Goal: Information Seeking & Learning: Learn about a topic

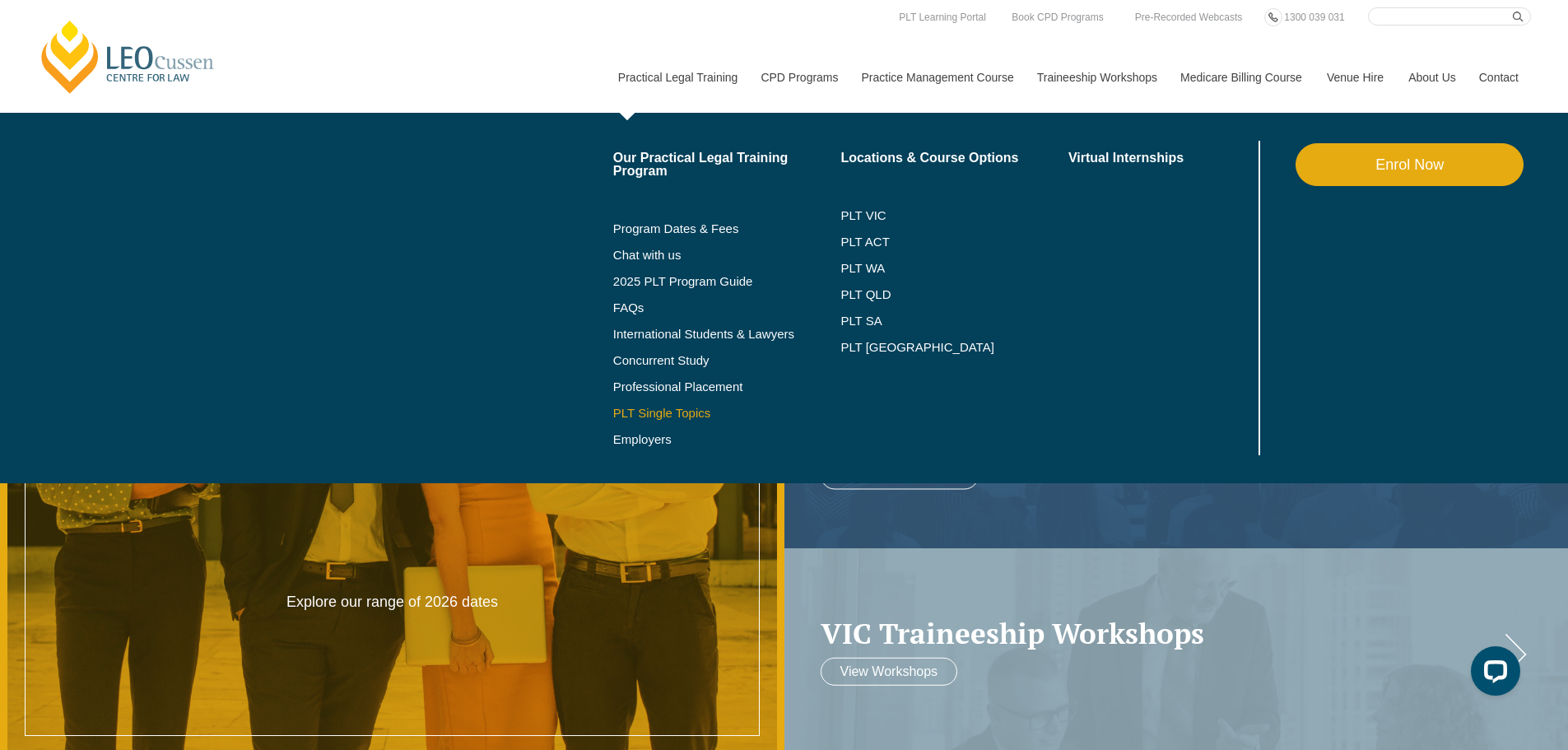
click at [687, 416] on link "PLT Single Topics" at bounding box center [728, 413] width 228 height 13
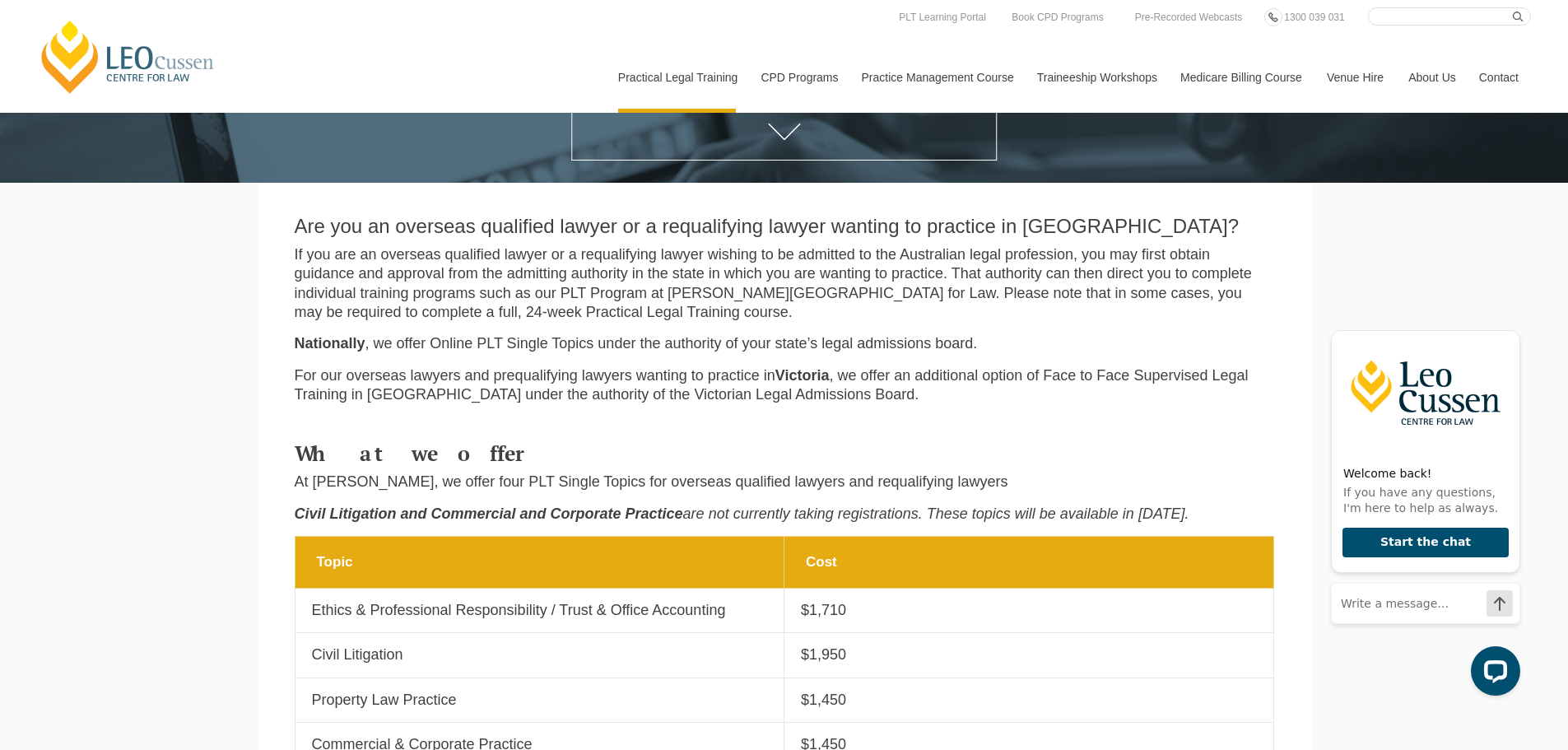
scroll to position [411, 0]
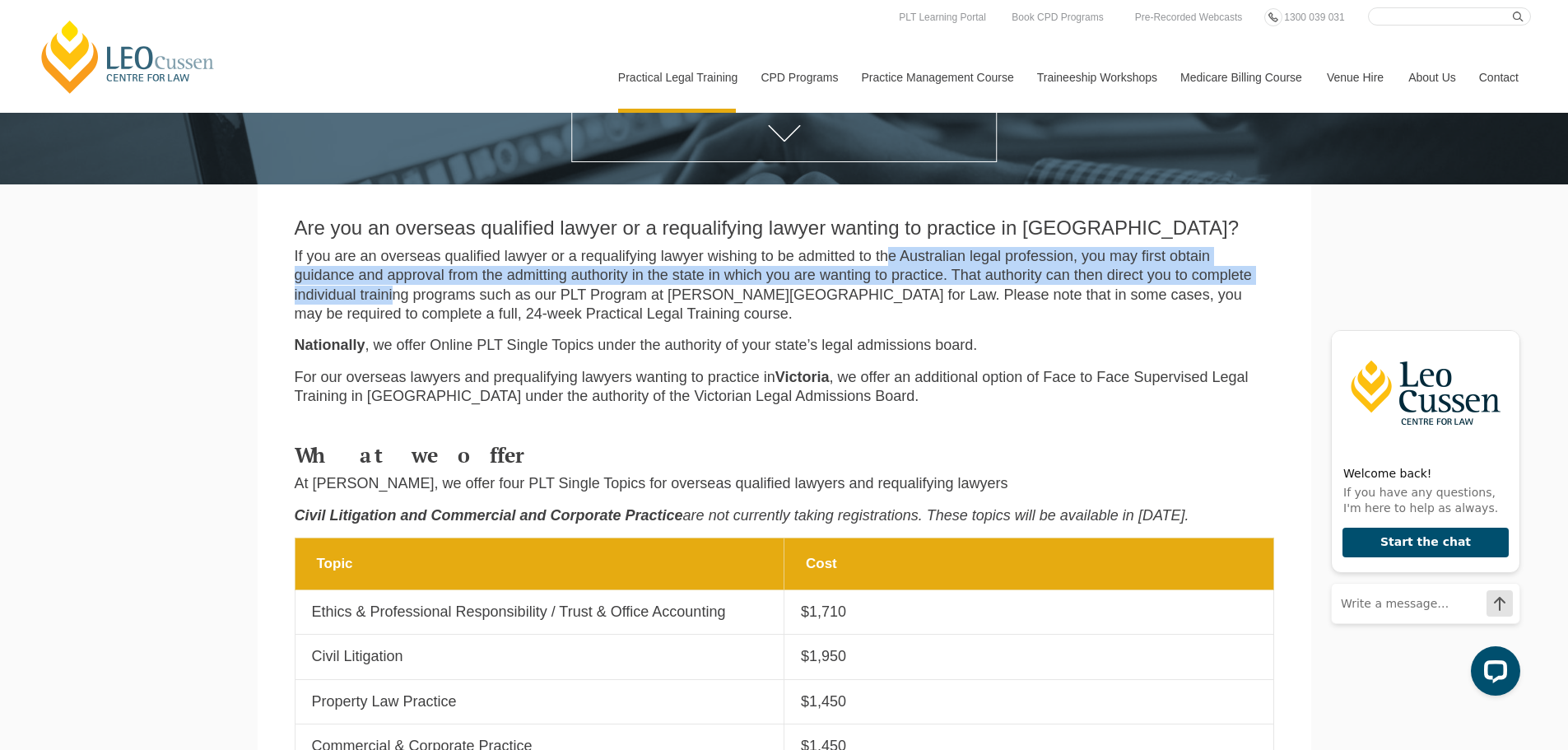
drag, startPoint x: 891, startPoint y: 264, endPoint x: 392, endPoint y: 294, distance: 499.9
click at [392, 294] on p "If you are an overseas qualified lawyer or a requalifying lawyer wishing to be …" at bounding box center [784, 286] width 980 height 78
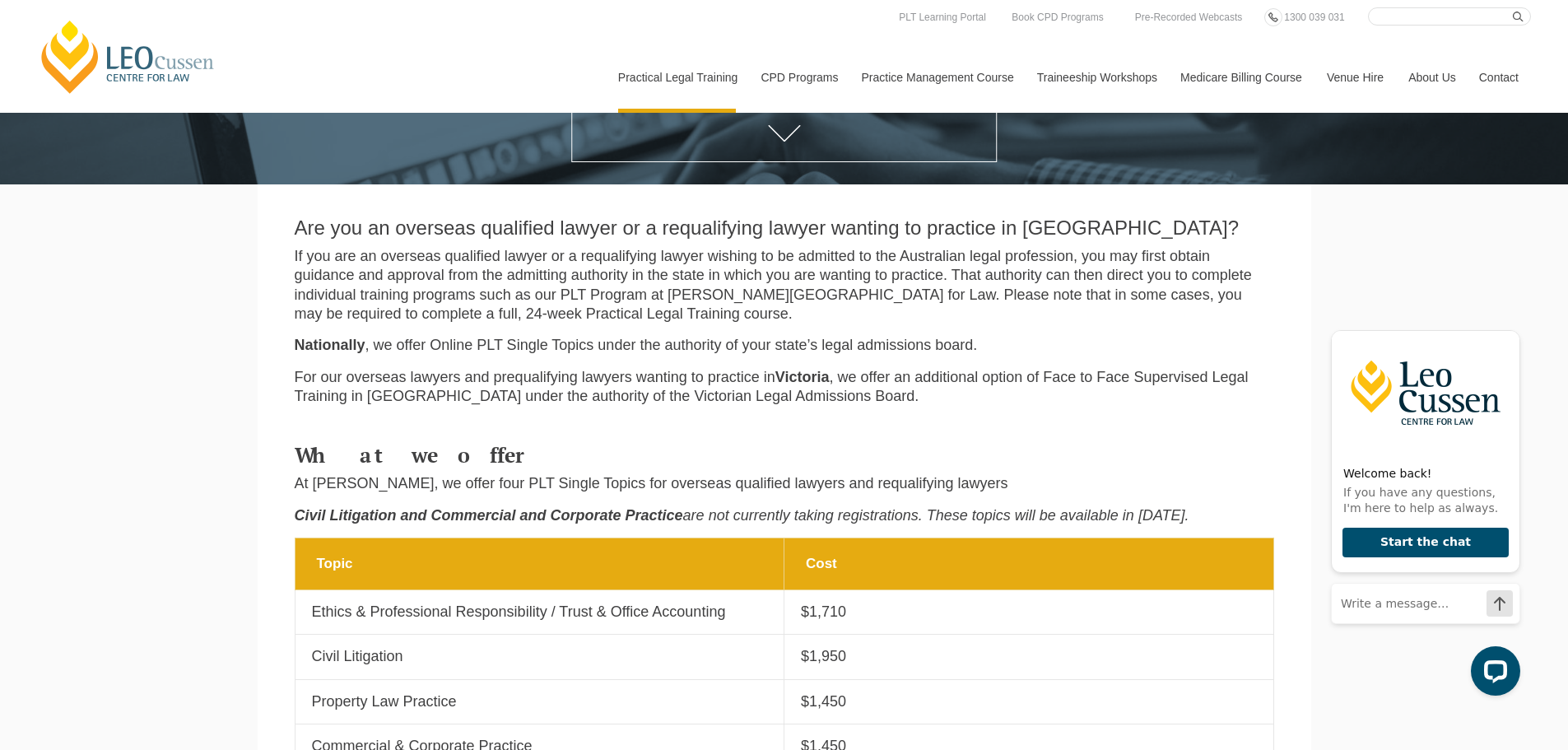
click at [469, 295] on p "If you are an overseas qualified lawyer or a requalifying lawyer wishing to be …" at bounding box center [784, 286] width 980 height 78
drag, startPoint x: 481, startPoint y: 299, endPoint x: 651, endPoint y: 299, distance: 170.0
click at [651, 299] on p "If you are an overseas qualified lawyer or a requalifying lawyer wishing to be …" at bounding box center [784, 286] width 980 height 78
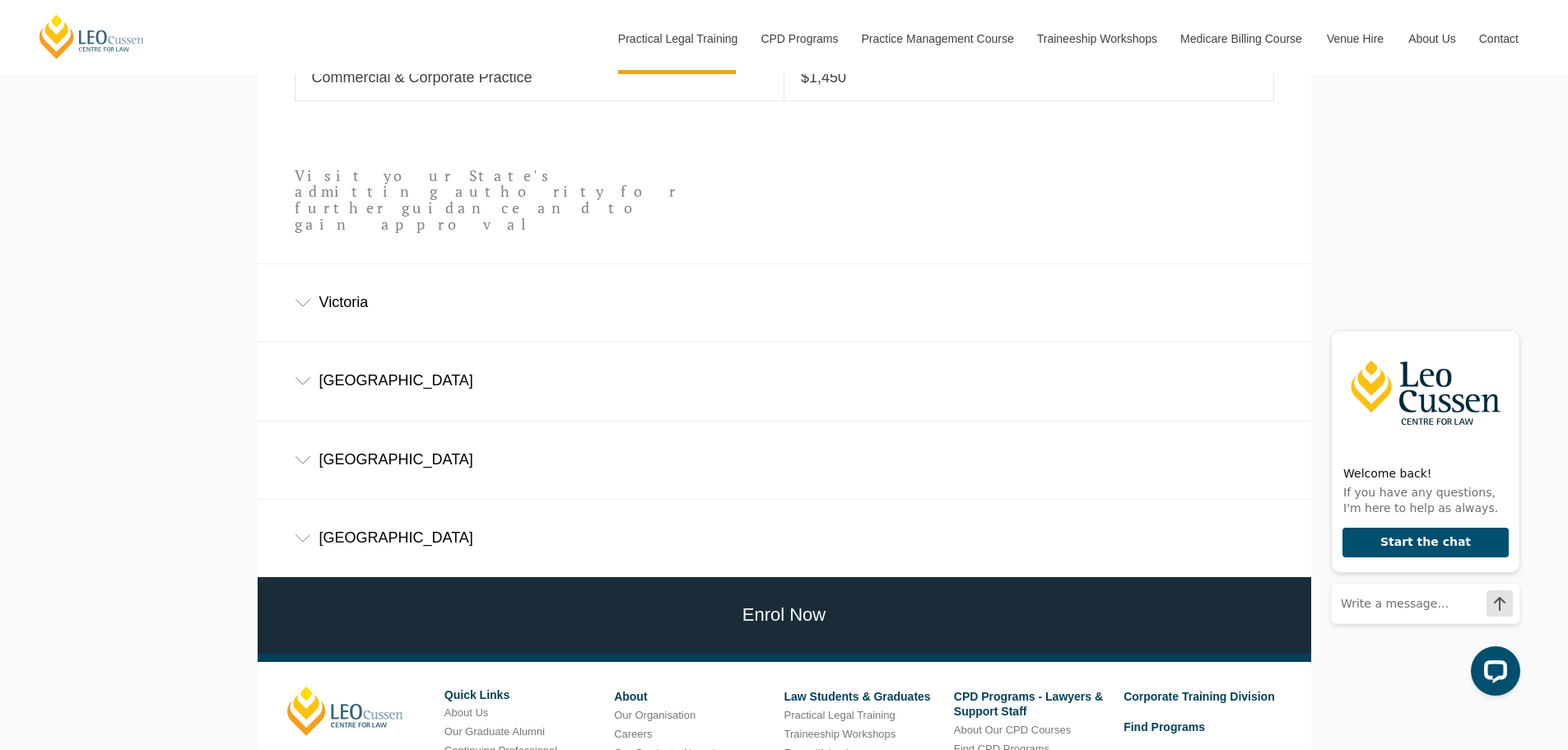
scroll to position [1070, 0]
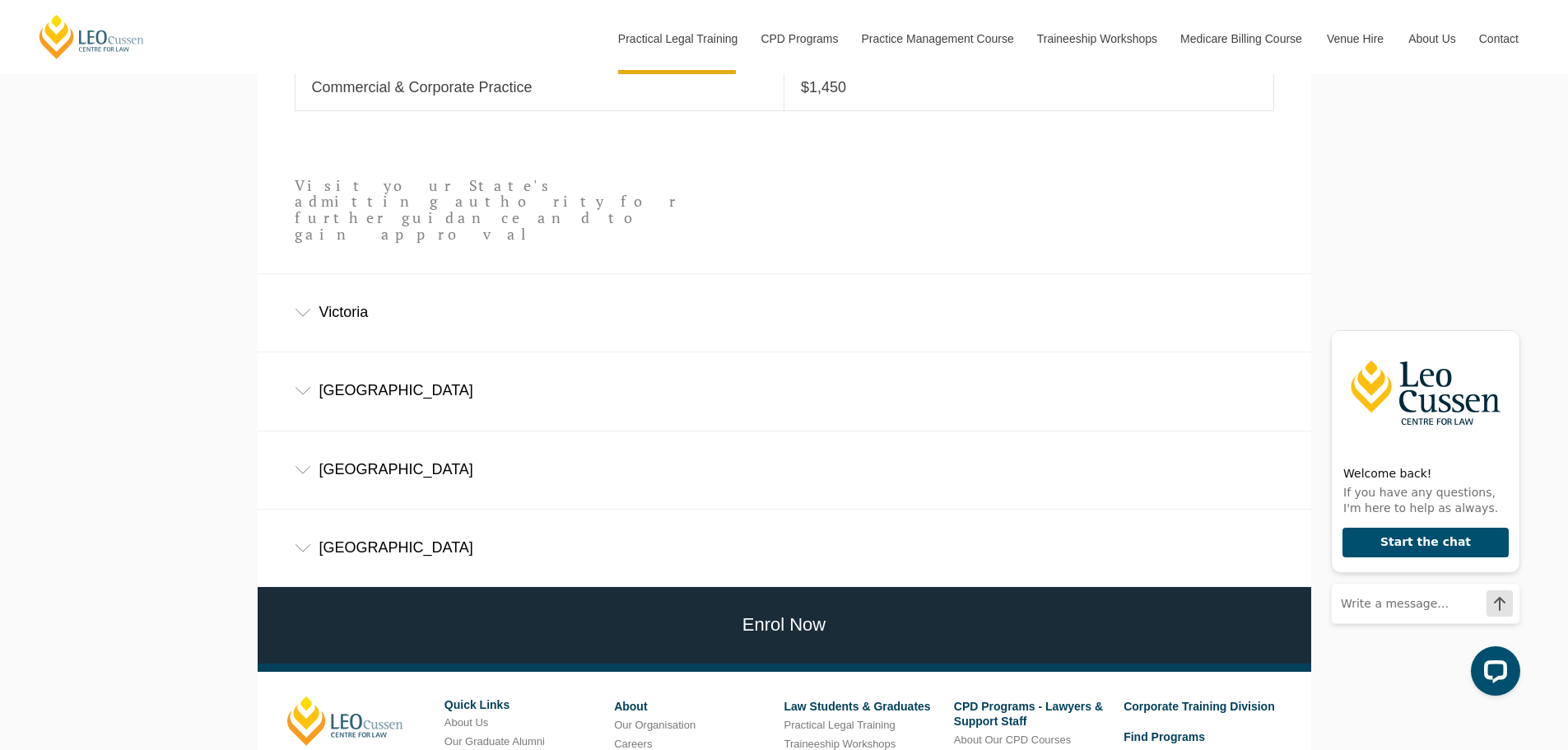
click at [651, 297] on div "Victoria" at bounding box center [784, 312] width 1054 height 77
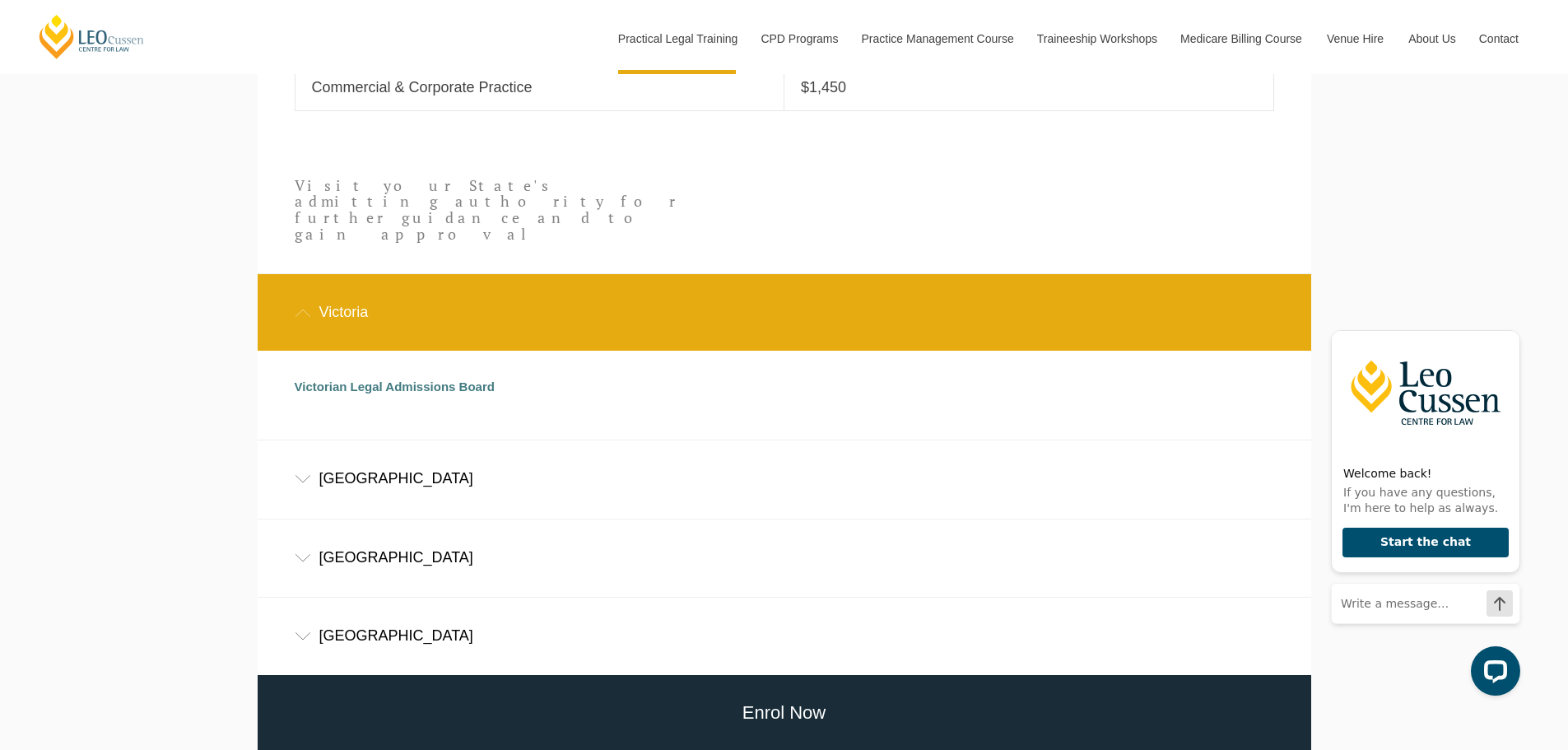
click at [651, 297] on div "Victoria" at bounding box center [784, 312] width 1054 height 77
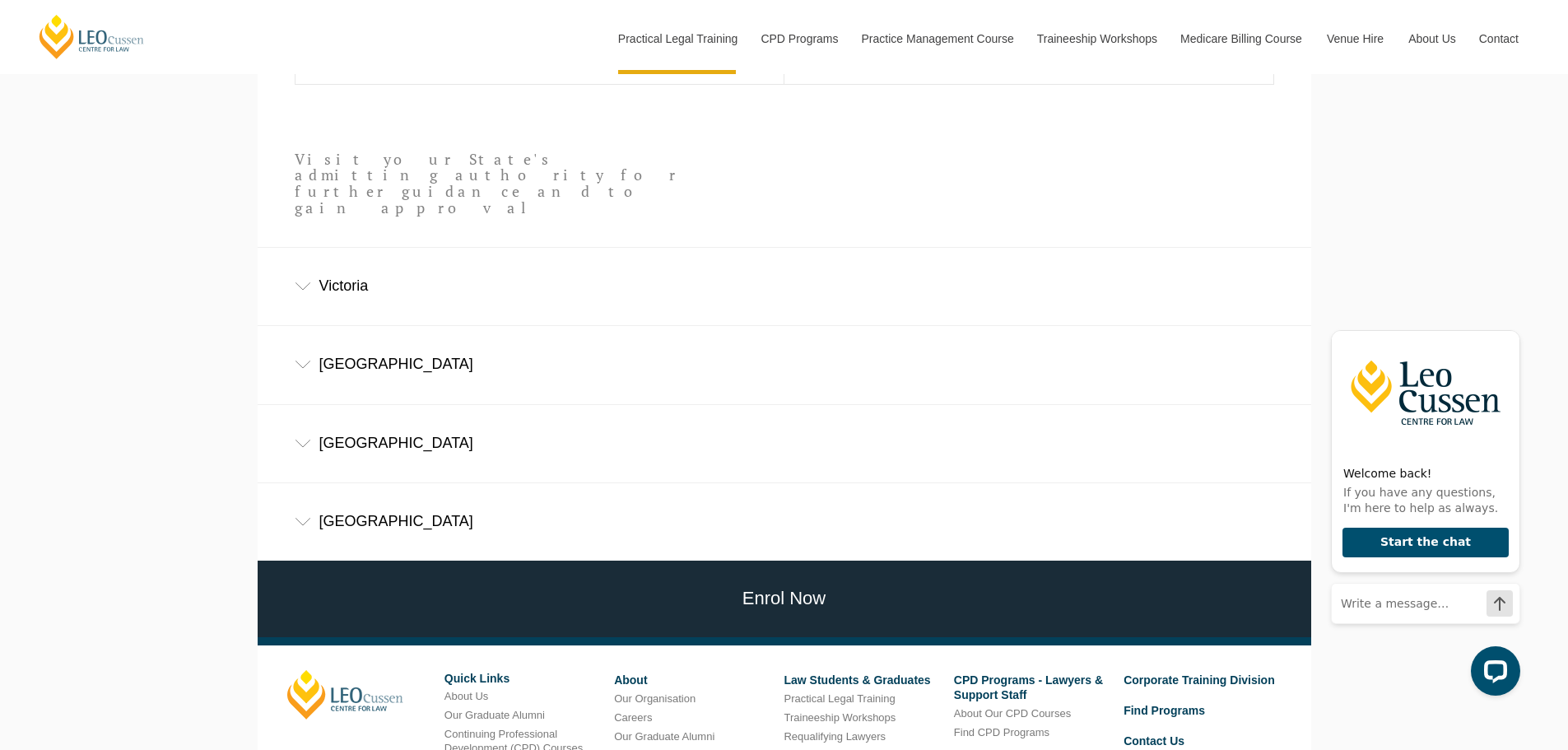
scroll to position [1270, 0]
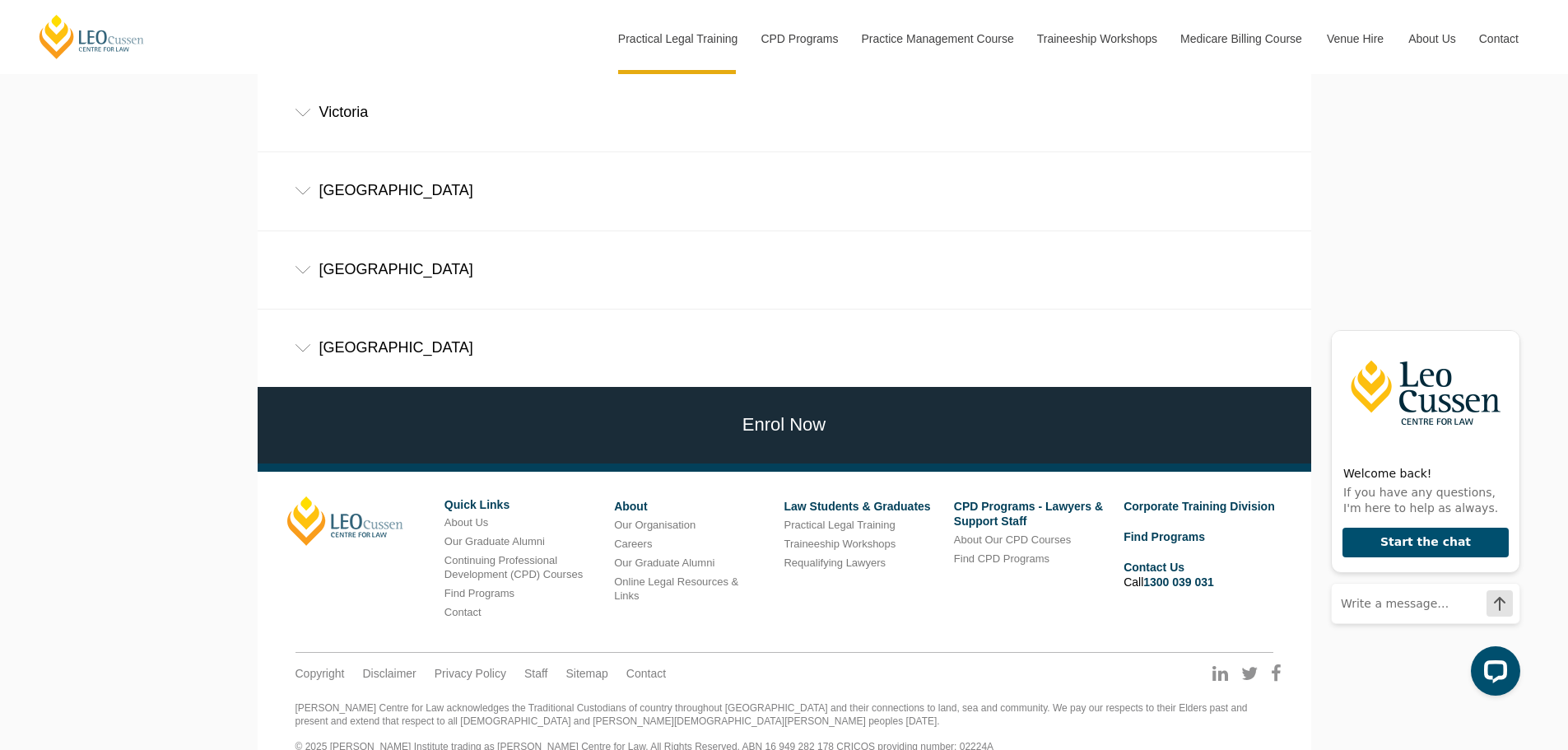
click at [669, 350] on div "Queensland" at bounding box center [784, 348] width 1054 height 77
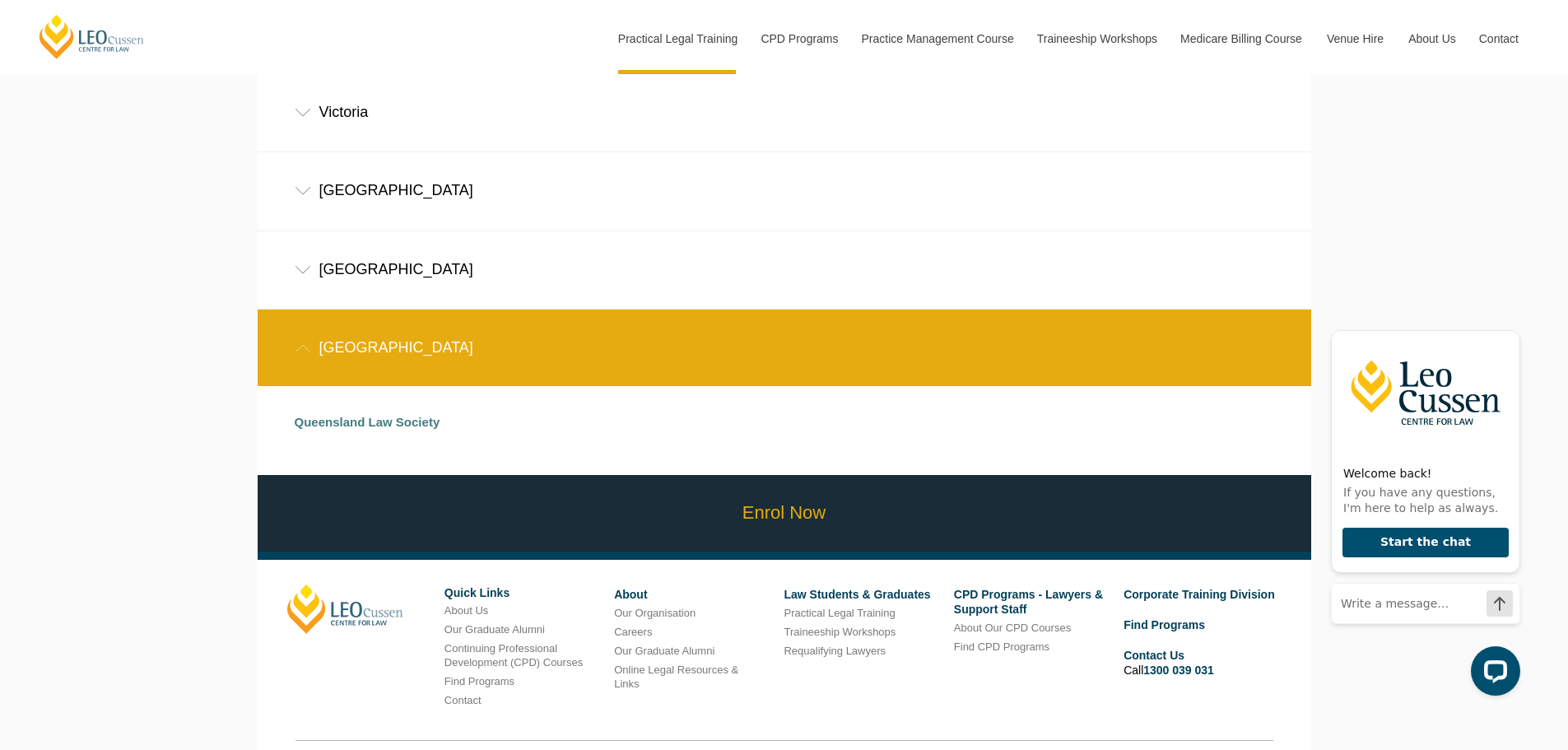
click at [730, 505] on link "Enrol Now" at bounding box center [784, 513] width 1062 height 77
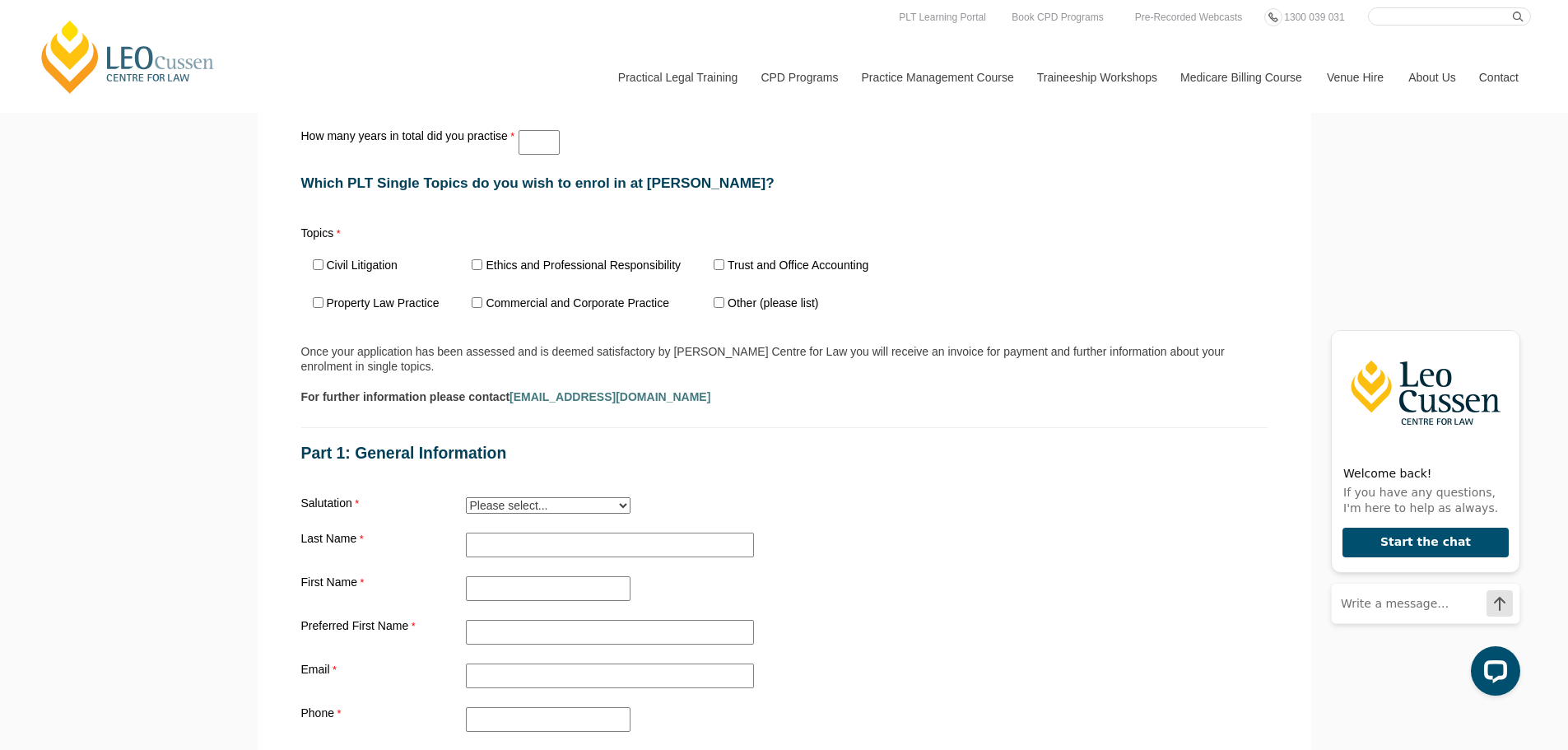
scroll to position [1098, 0]
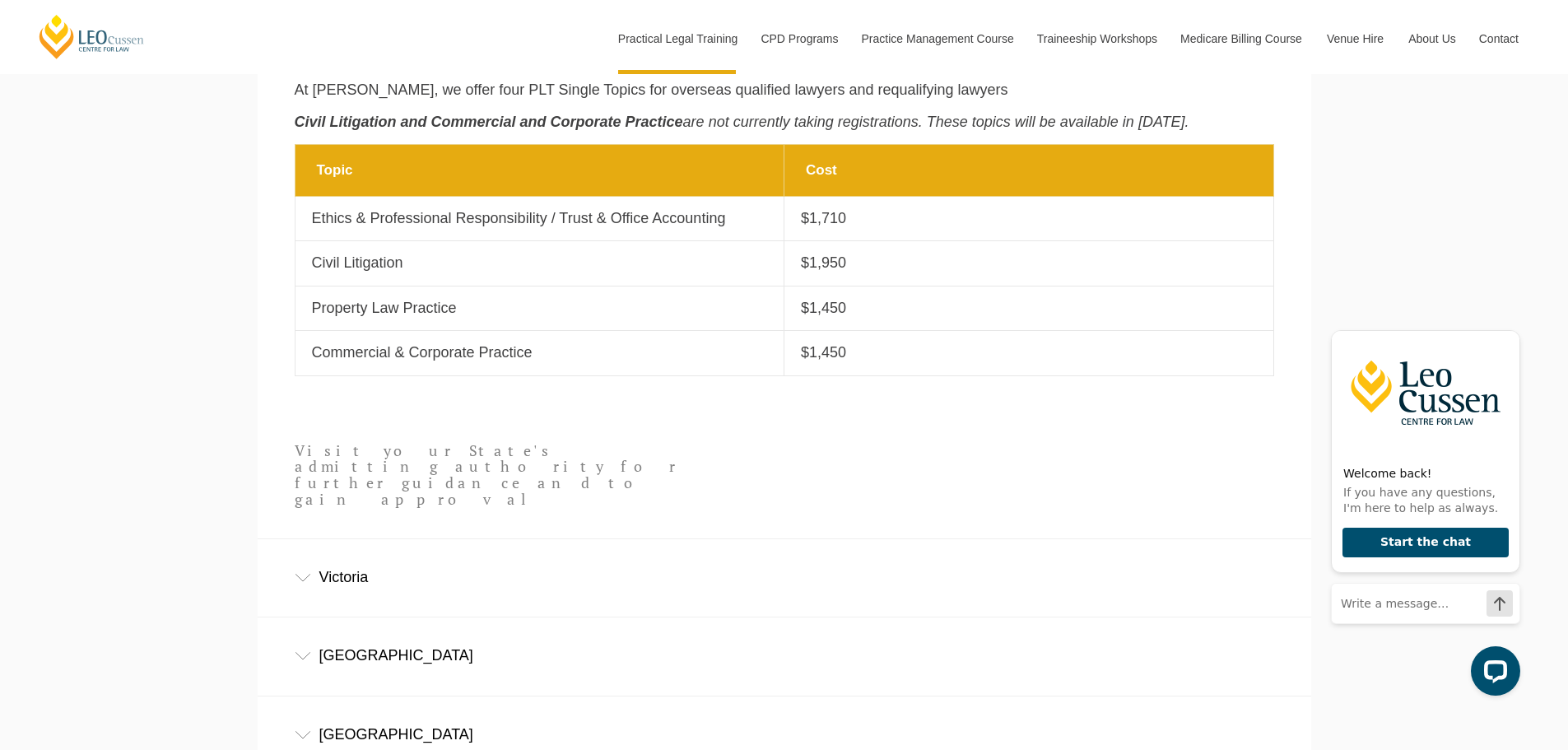
scroll to position [777, 0]
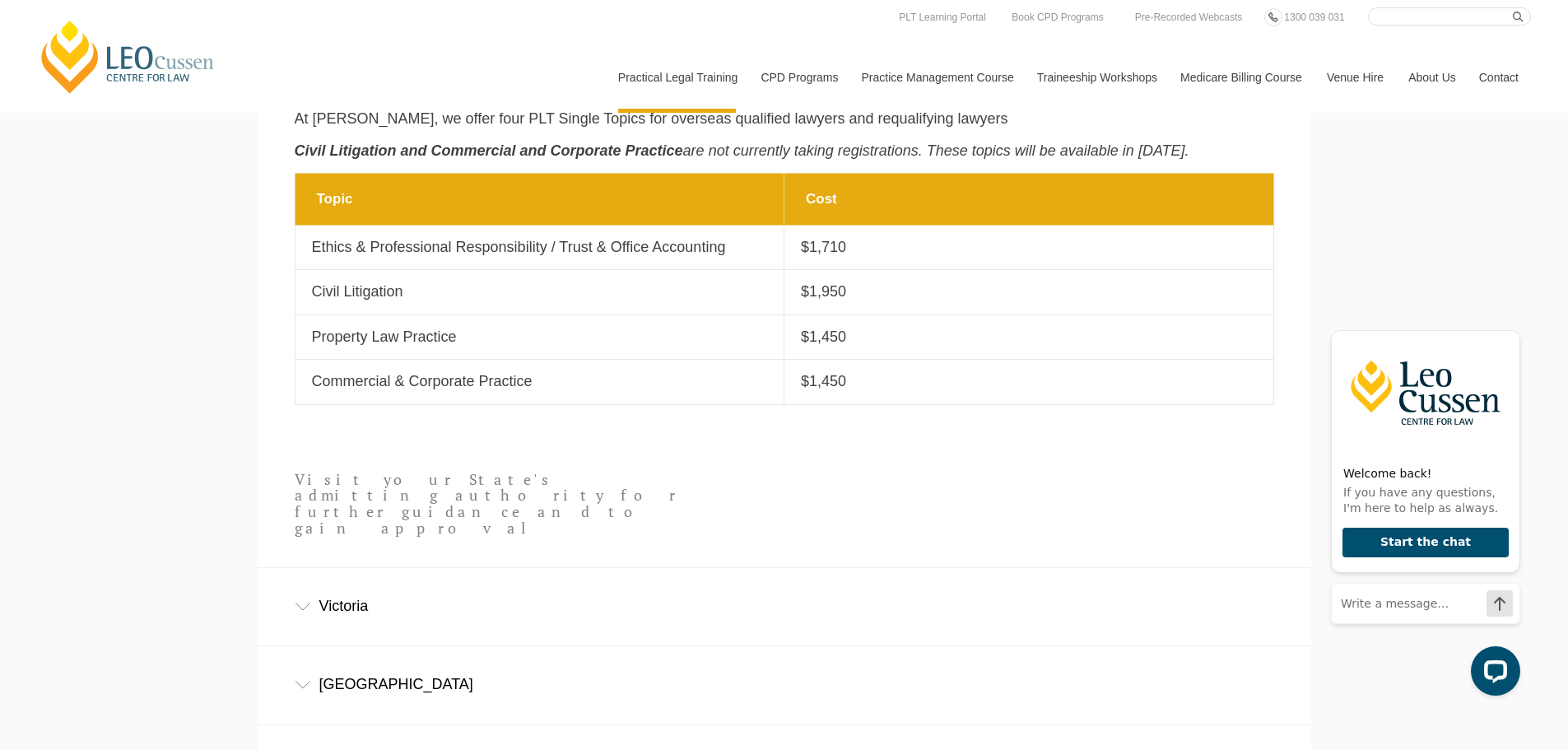
click at [501, 359] on td "Topic Property Law Practice" at bounding box center [539, 337] width 490 height 44
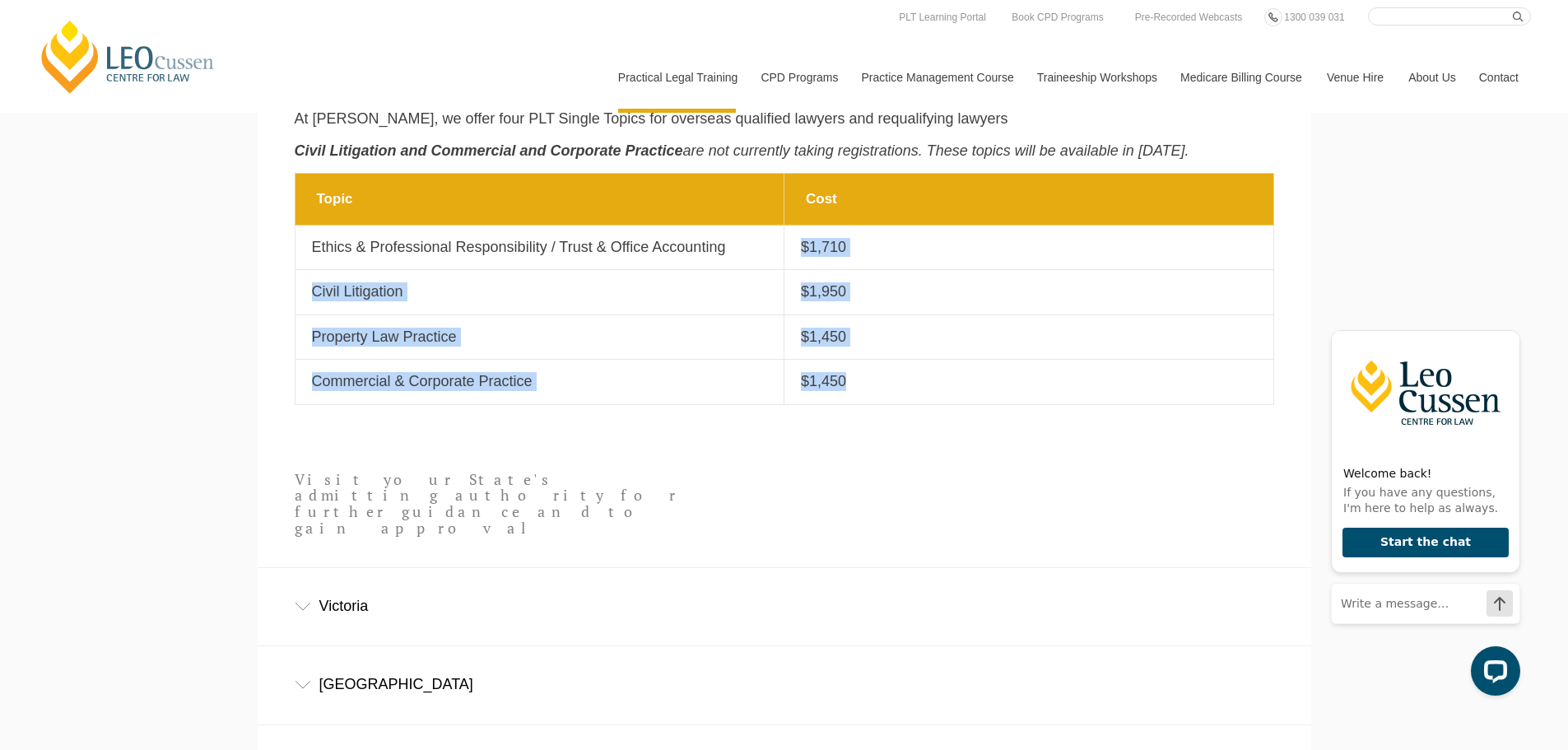
drag, startPoint x: 805, startPoint y: 246, endPoint x: 845, endPoint y: 384, distance: 143.7
click at [845, 384] on tbody "Topic Cost Topic Ethics & Professional Responsibility / Trust & Office Accounti…" at bounding box center [784, 288] width 979 height 232
click at [728, 314] on td "Topic Civil Litigation" at bounding box center [539, 292] width 490 height 44
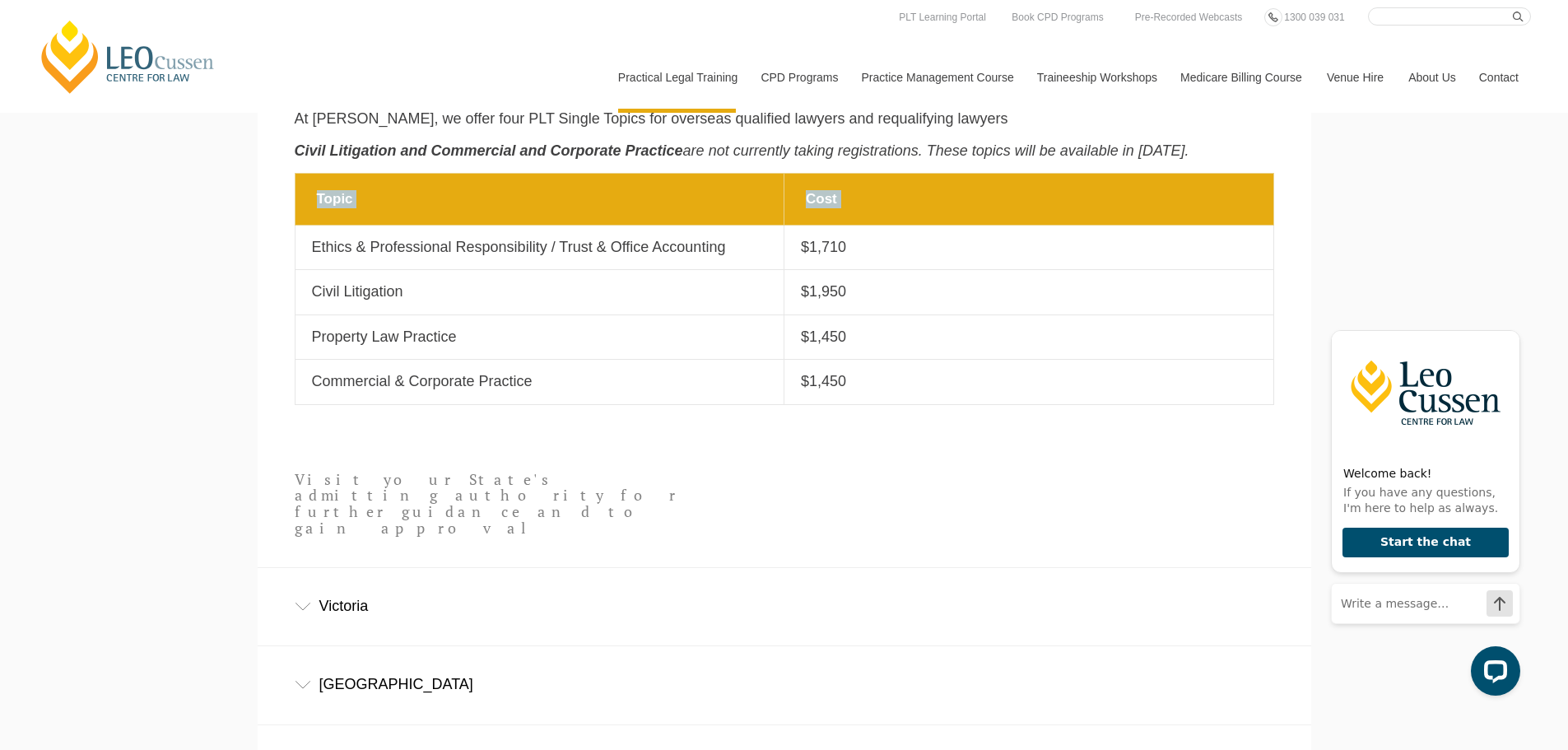
drag, startPoint x: 309, startPoint y: 247, endPoint x: 916, endPoint y: 412, distance: 629.0
click at [878, 423] on section "Topic Cost Topic Ethics & Professional Responsibility / Trust & Office Accounti…" at bounding box center [784, 297] width 1054 height 249
click at [938, 397] on td "Cost $1,450" at bounding box center [1029, 382] width 490 height 44
drag, startPoint x: 847, startPoint y: 371, endPoint x: 853, endPoint y: 381, distance: 11.7
click at [847, 371] on td "Cost $1,450" at bounding box center [1029, 382] width 490 height 44
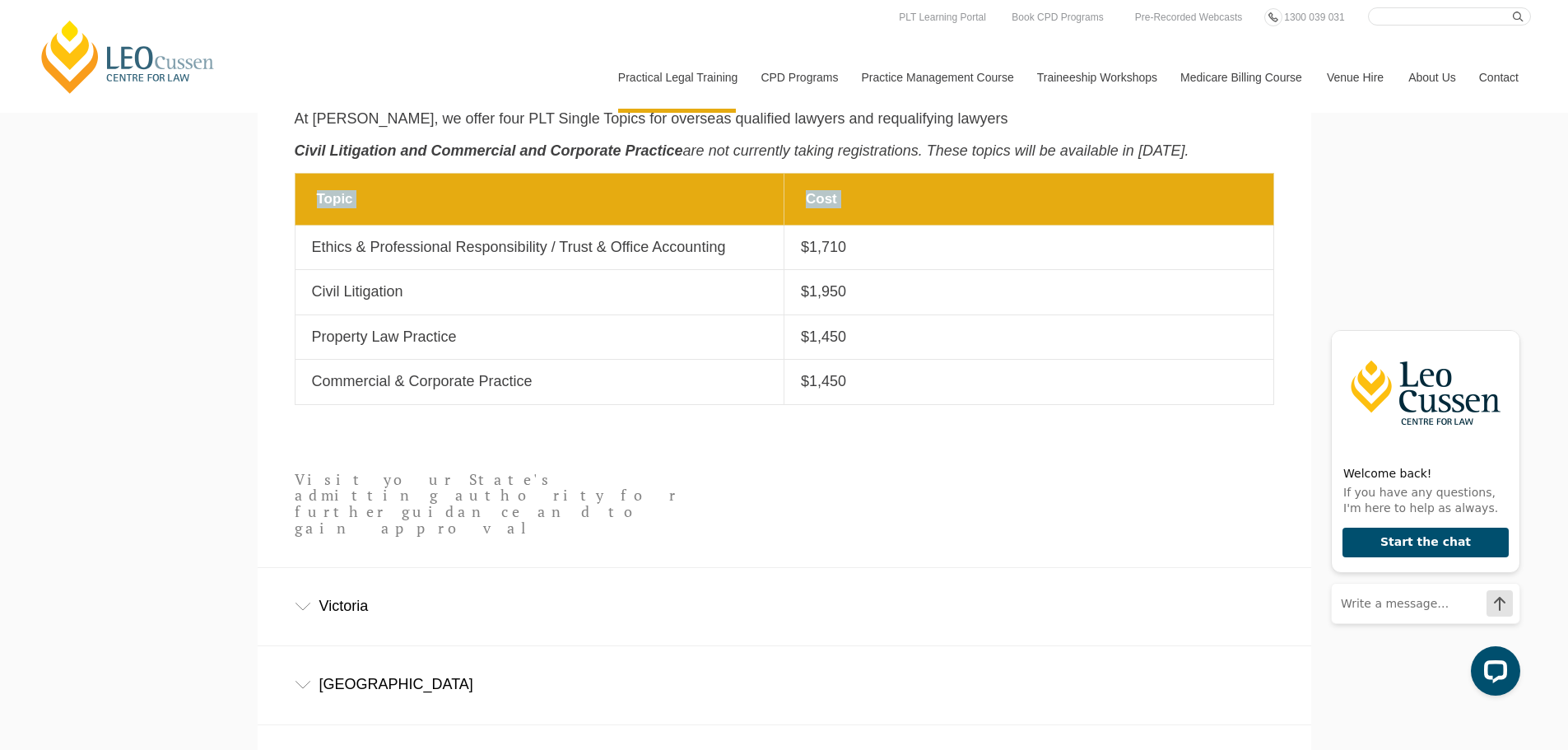
click at [856, 386] on p "$1,450" at bounding box center [1029, 381] width 456 height 19
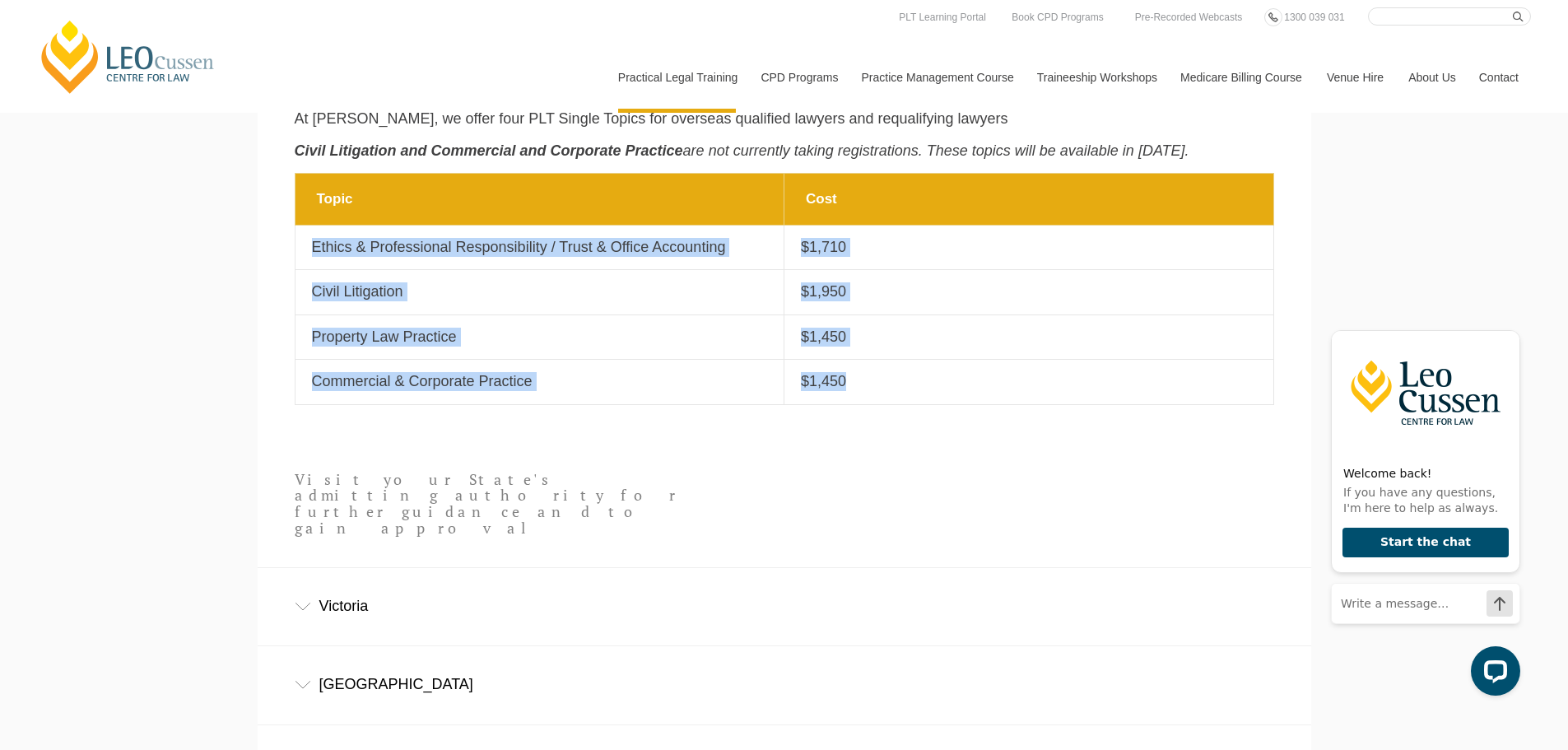
drag, startPoint x: 843, startPoint y: 387, endPoint x: 302, endPoint y: 259, distance: 555.9
click at [302, 259] on tbody "Topic Cost Topic Ethics & Professional Responsibility / Trust & Office Accounti…" at bounding box center [784, 288] width 979 height 232
click at [1217, 445] on header "Visit your State's admitting authority for further guidance and to gain approval" at bounding box center [784, 494] width 980 height 144
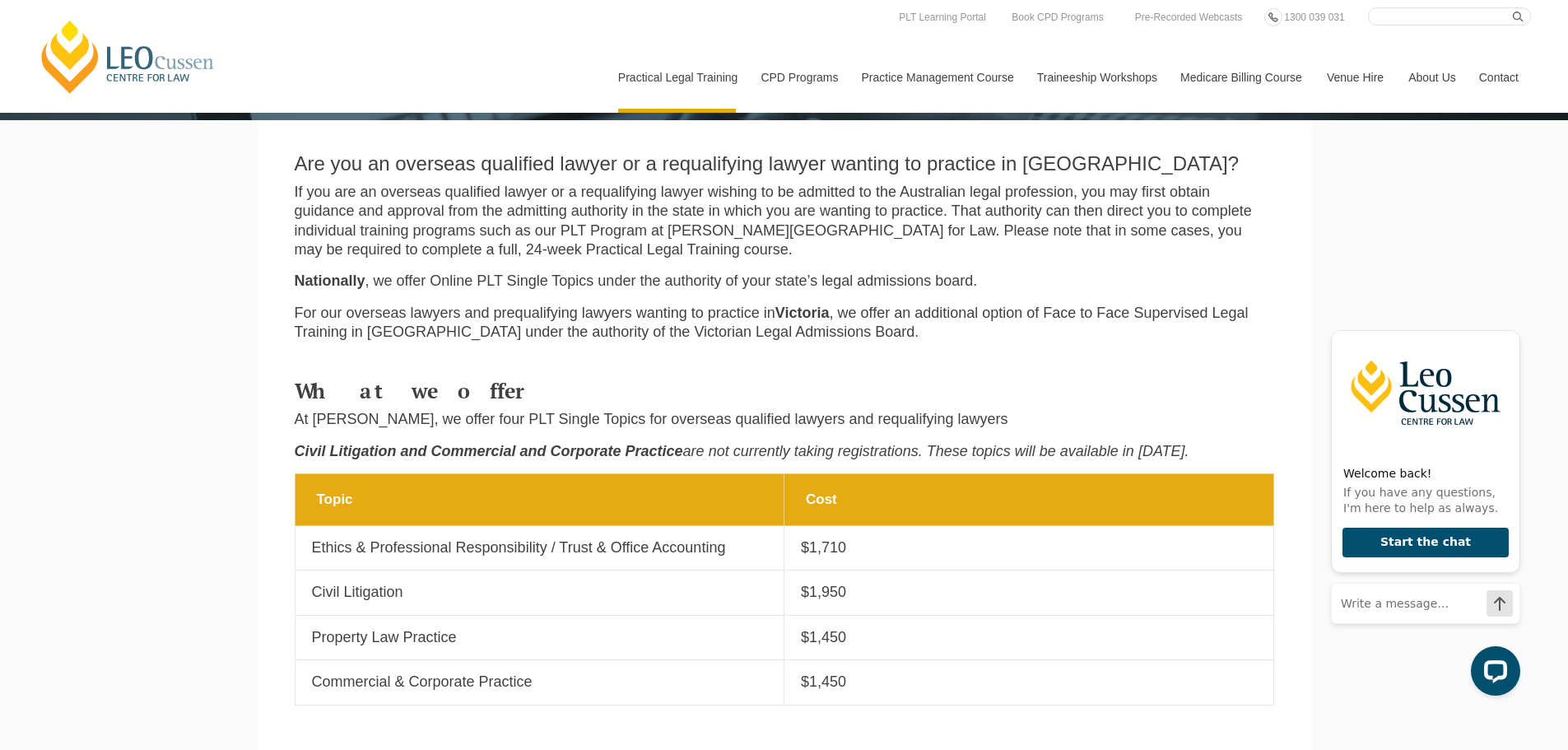
scroll to position [448, 0]
